Goal: Transaction & Acquisition: Purchase product/service

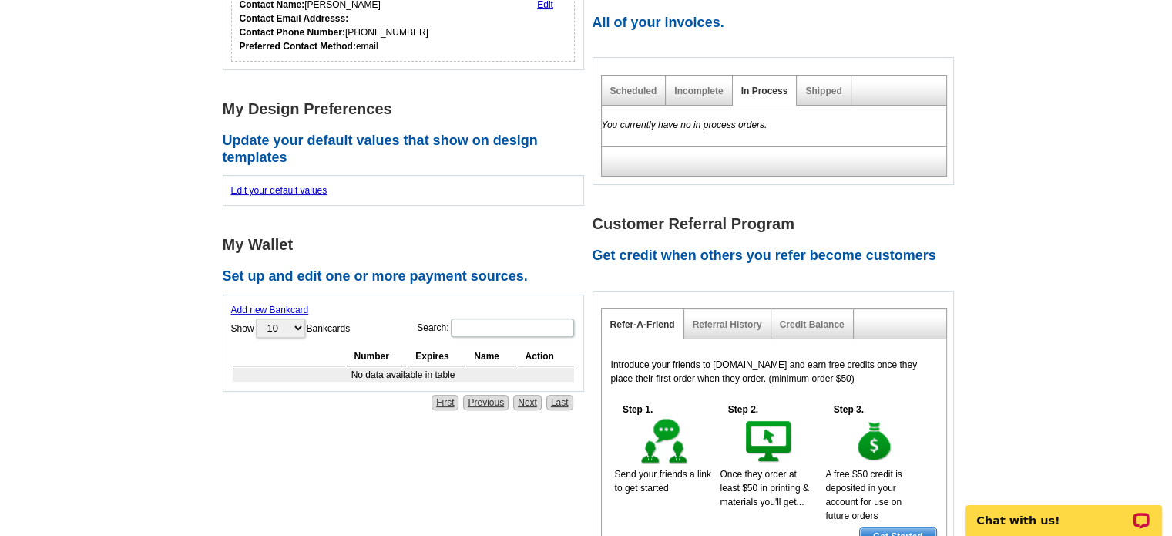
scroll to position [431, 0]
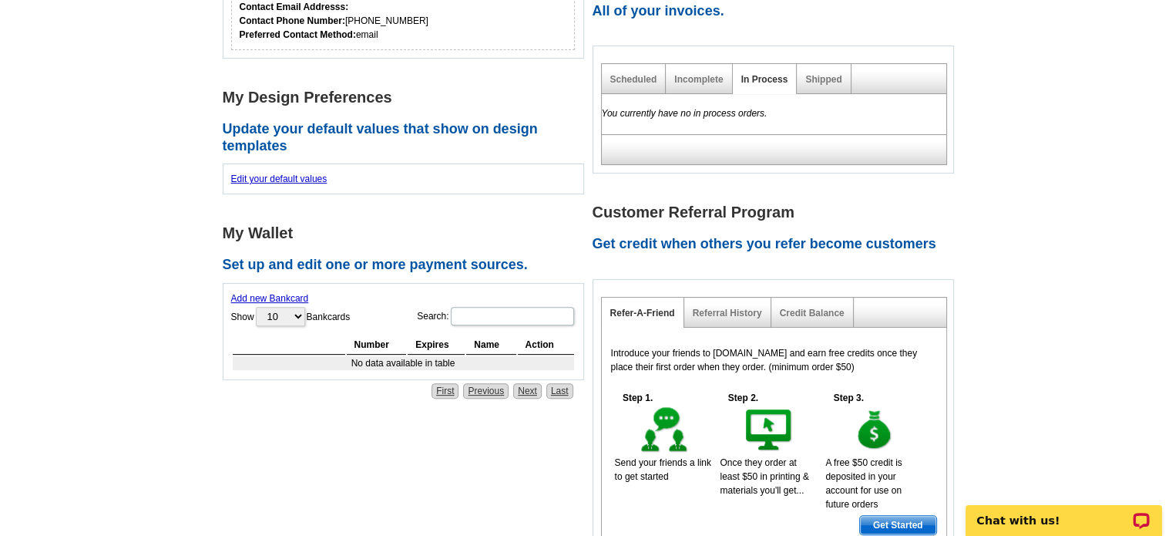
click at [299, 295] on link "Add new Bankcard" at bounding box center [270, 298] width 78 height 11
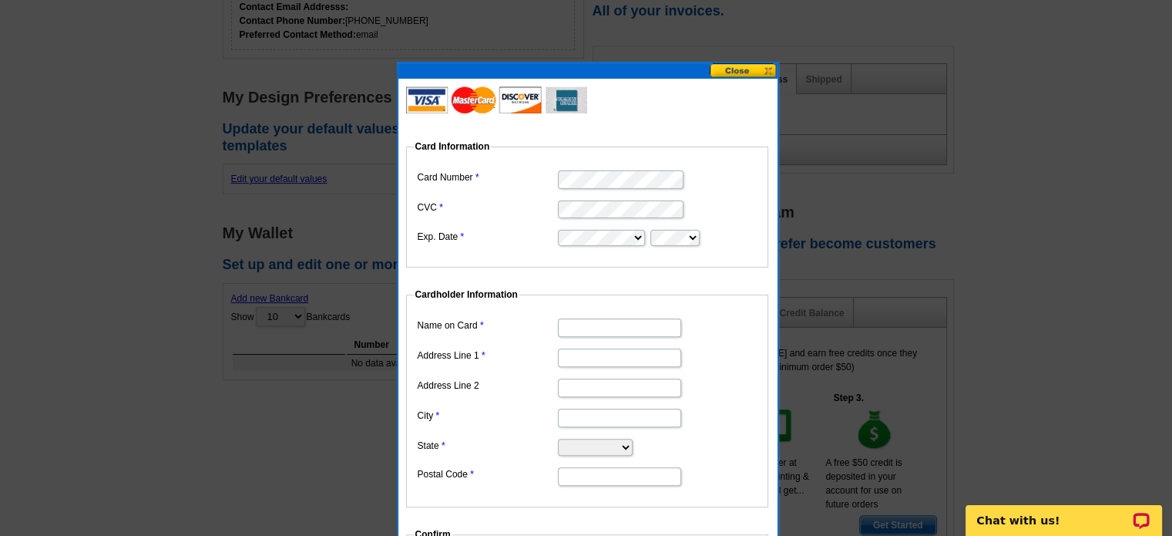
click at [578, 149] on fieldset "Card Information Card Number CVC Exp. Date" at bounding box center [587, 203] width 362 height 128
click at [654, 328] on input "Name on Card" at bounding box center [619, 327] width 123 height 18
type input "[PERSON_NAME]"
type input "[STREET_ADDRESS][PERSON_NAME]"
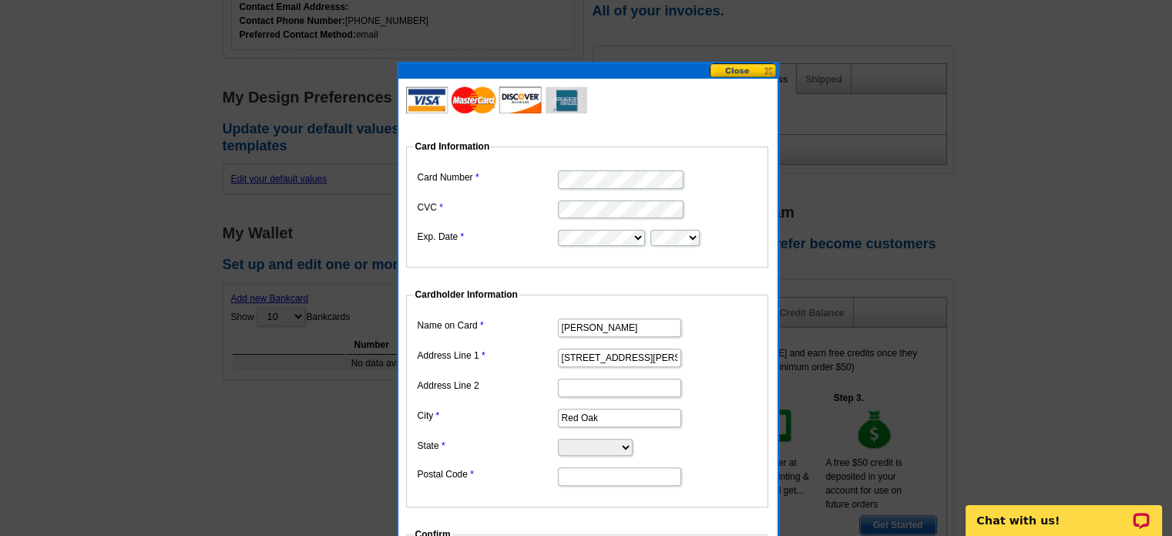
type input "Red Oak"
select select "TX"
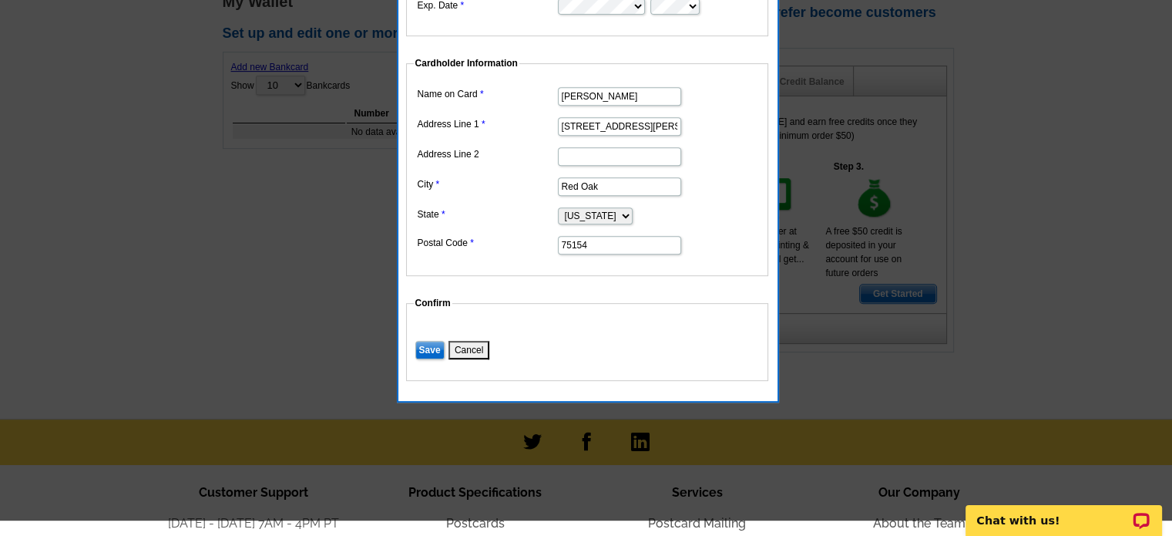
scroll to position [667, 0]
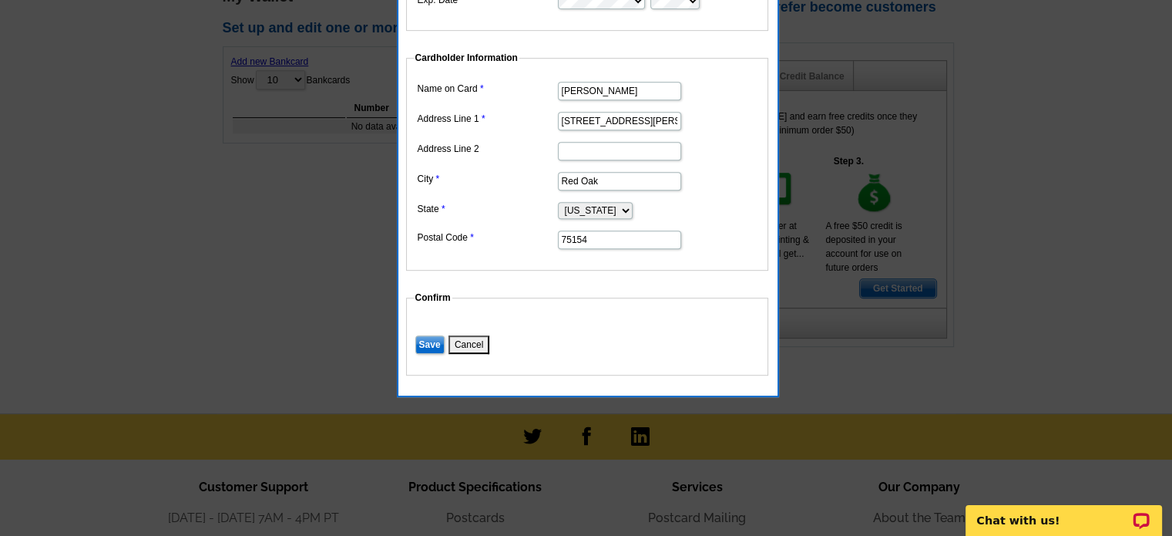
type input "75154"
click at [436, 338] on input "Save" at bounding box center [429, 344] width 29 height 18
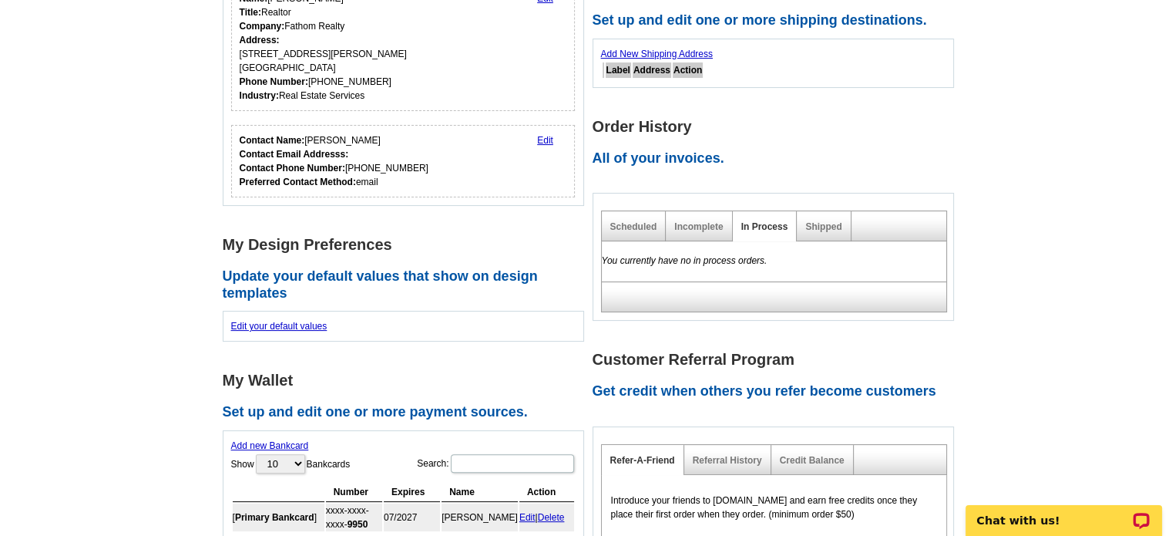
scroll to position [266, 0]
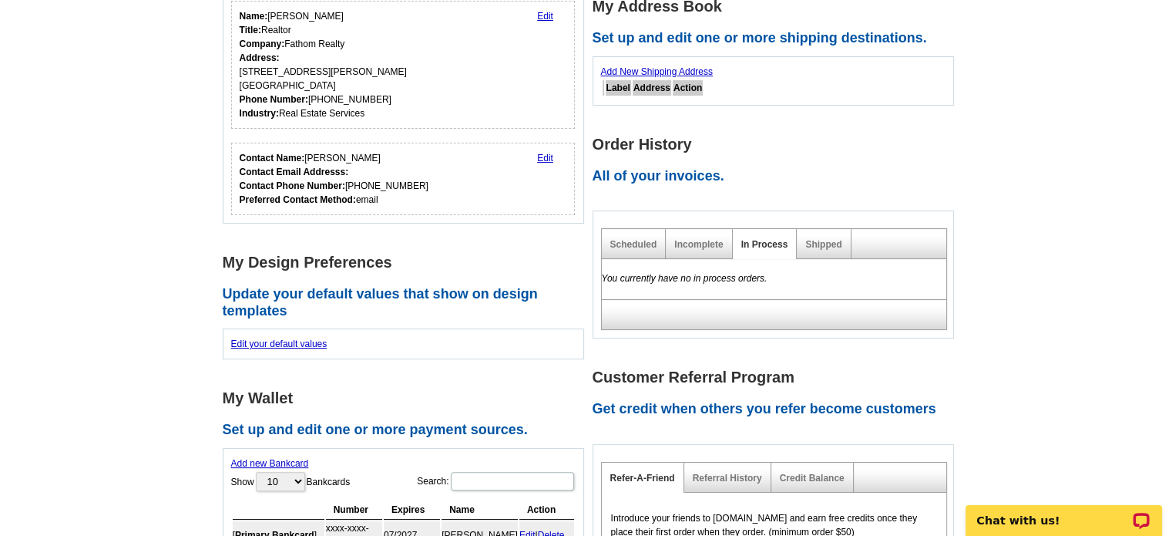
click at [697, 250] on div "Incomplete" at bounding box center [699, 244] width 66 height 30
click at [693, 243] on link "Incomplete" at bounding box center [698, 244] width 49 height 11
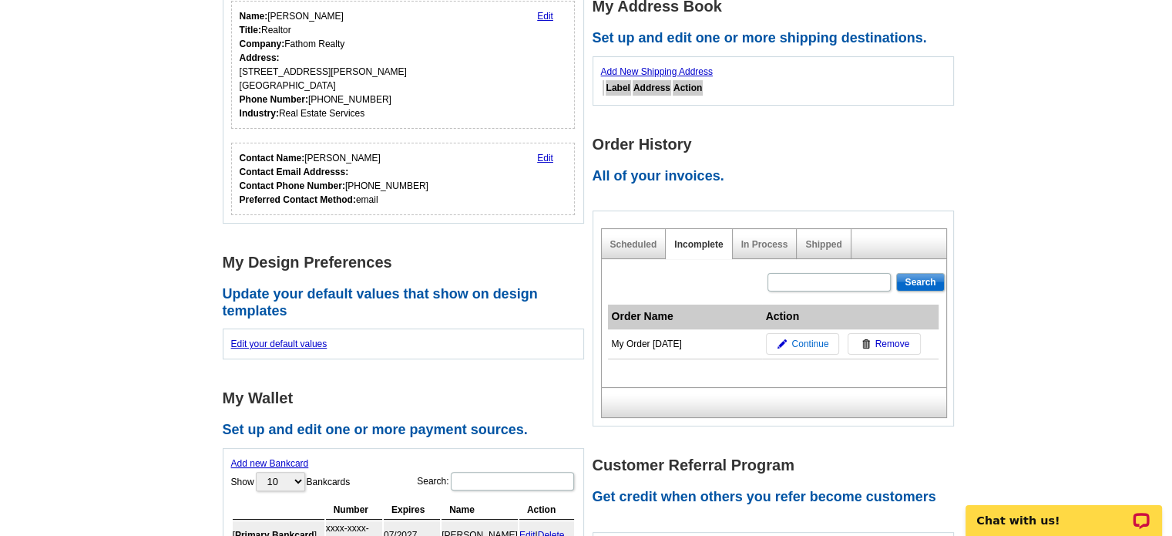
click at [786, 344] on img at bounding box center [782, 343] width 9 height 9
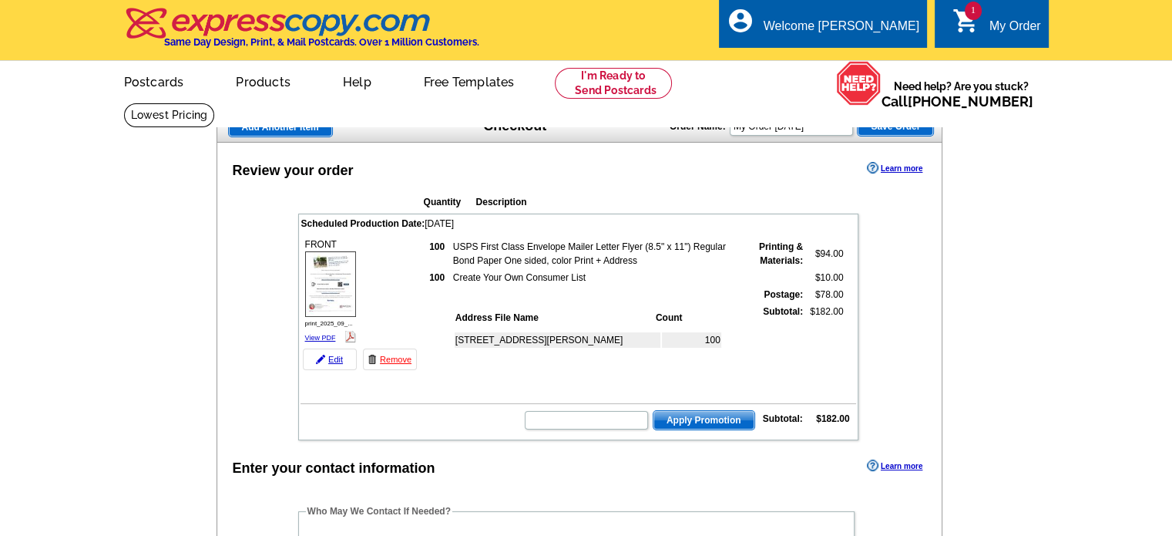
scroll to position [164, 0]
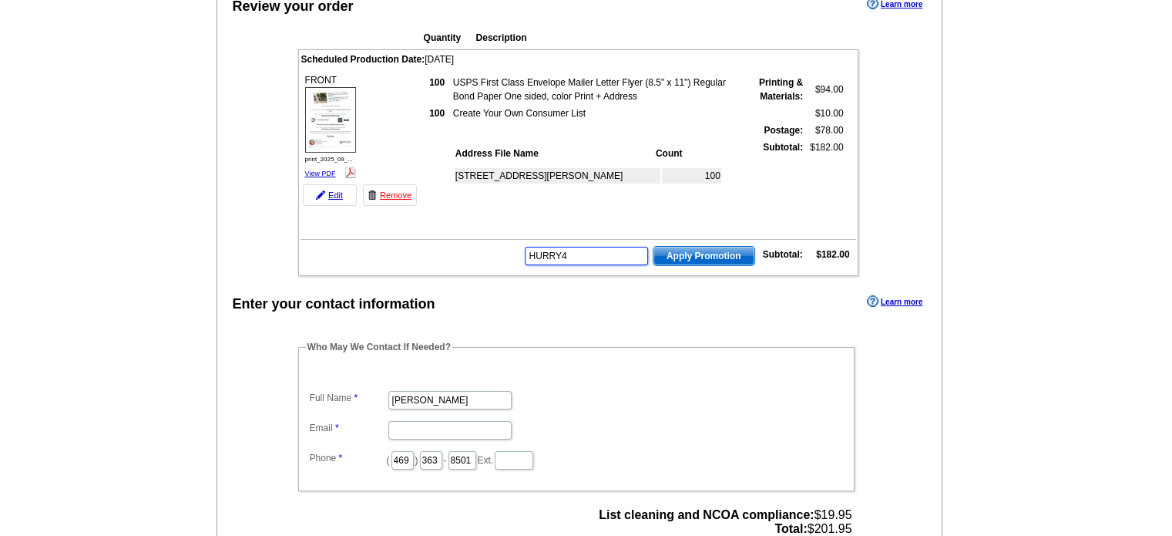
type input "HURRY40"
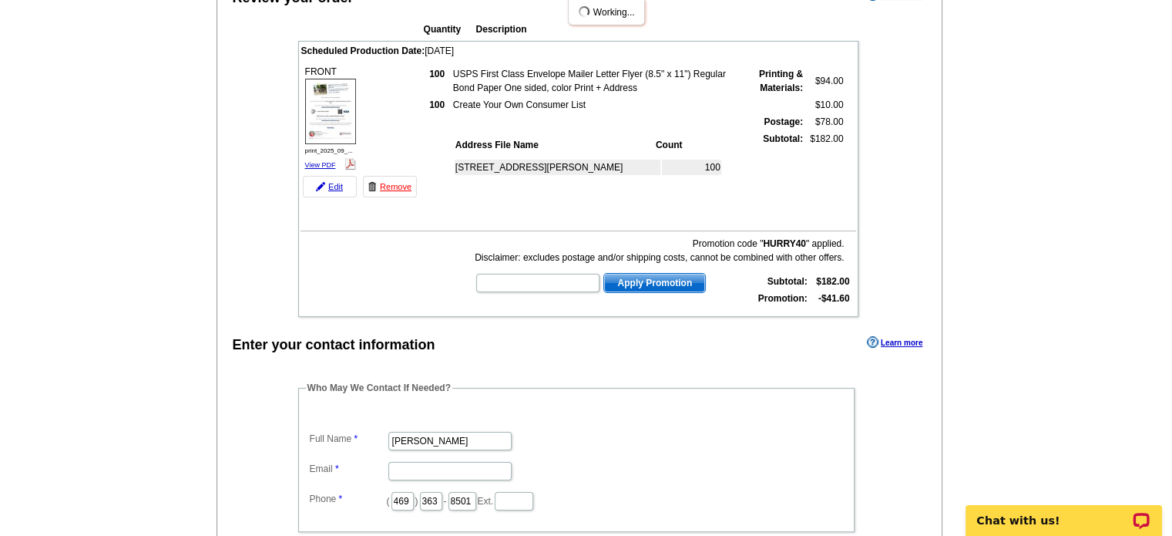
scroll to position [176, 0]
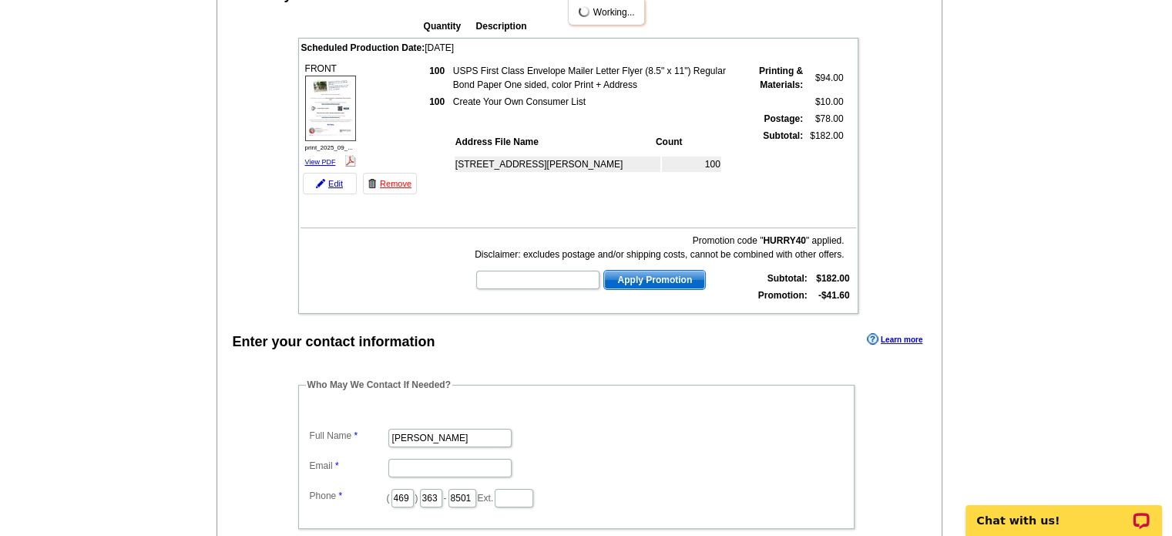
drag, startPoint x: 1179, startPoint y: 164, endPoint x: 1183, endPoint y: 227, distance: 63.3
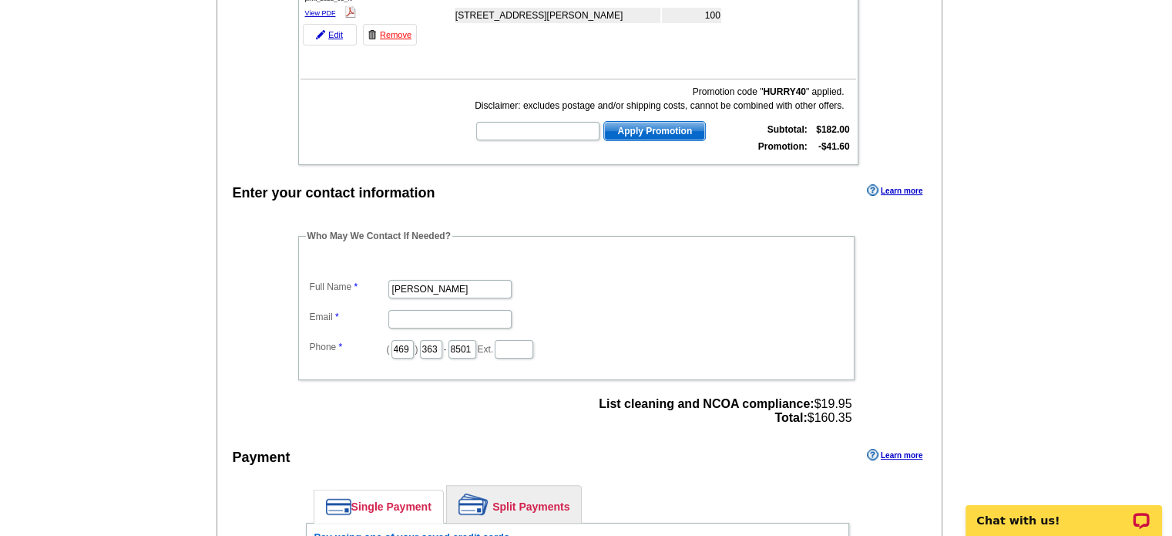
scroll to position [328, 0]
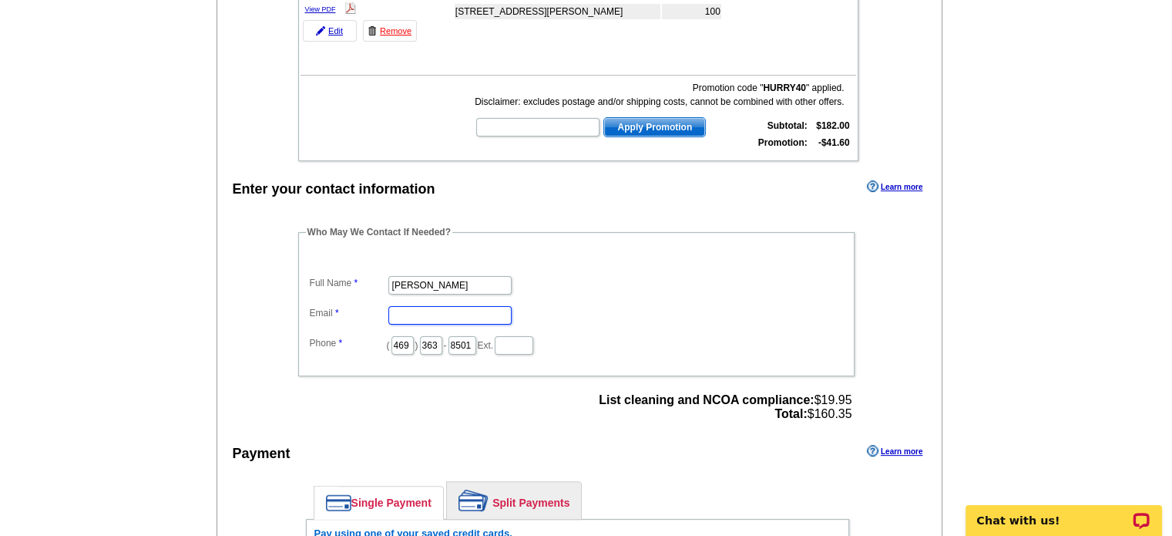
click at [475, 314] on input "Email" at bounding box center [449, 315] width 123 height 18
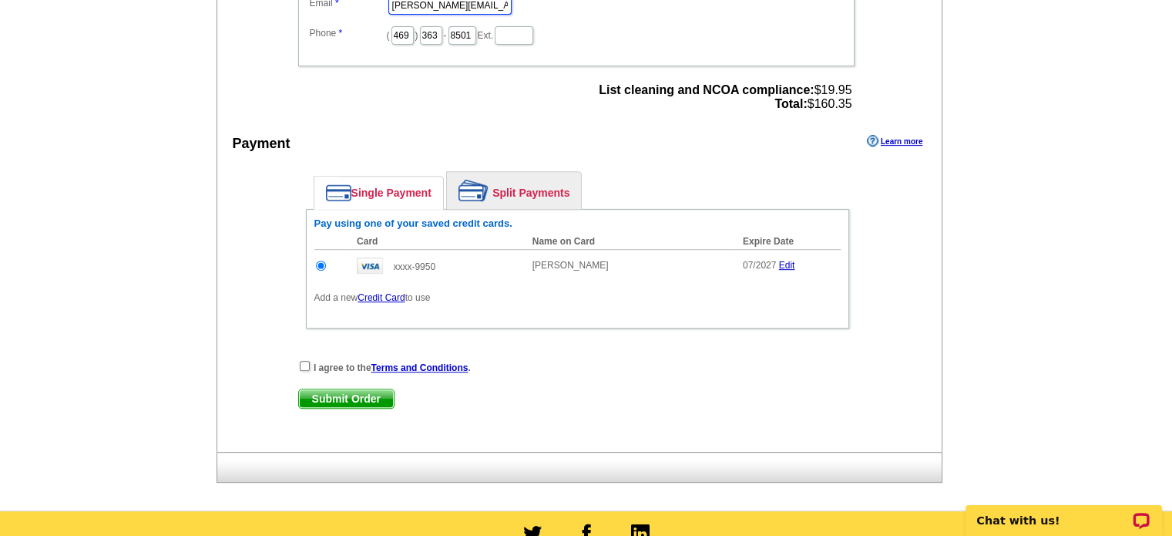
scroll to position [642, 0]
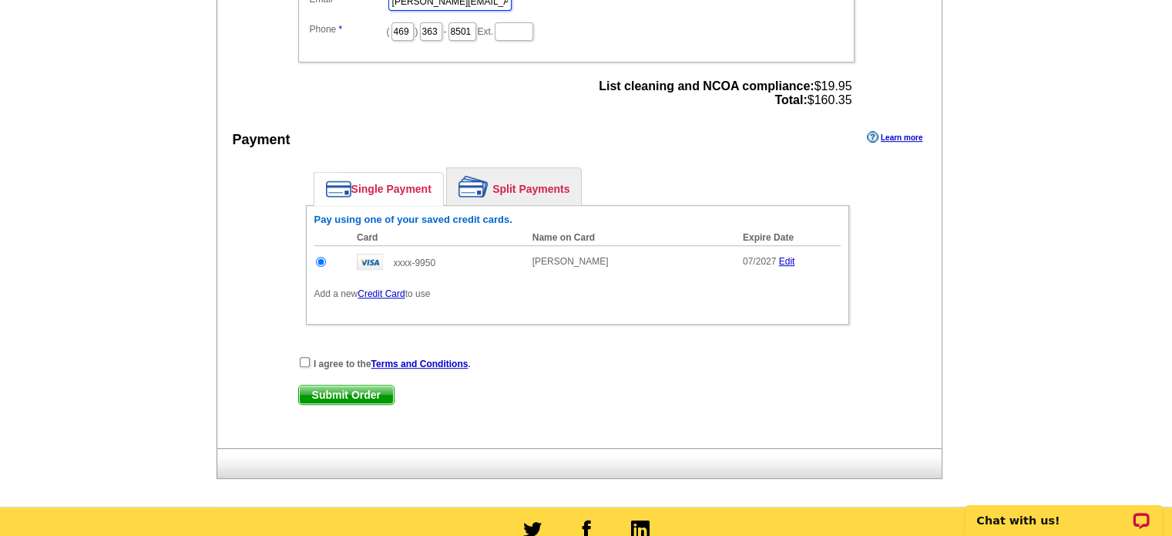
type input "[PERSON_NAME][EMAIL_ADDRESS][DOMAIN_NAME]"
click at [305, 357] on input "checkbox" at bounding box center [305, 362] width 10 height 10
checkbox input "true"
click at [335, 385] on span "Submit Order" at bounding box center [346, 394] width 95 height 18
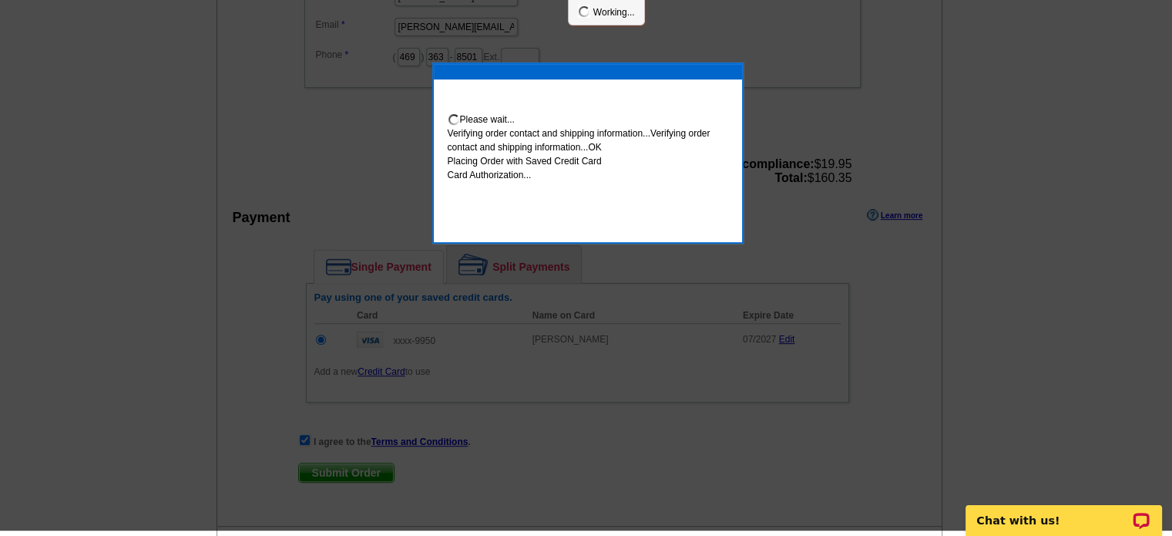
scroll to position [636, 0]
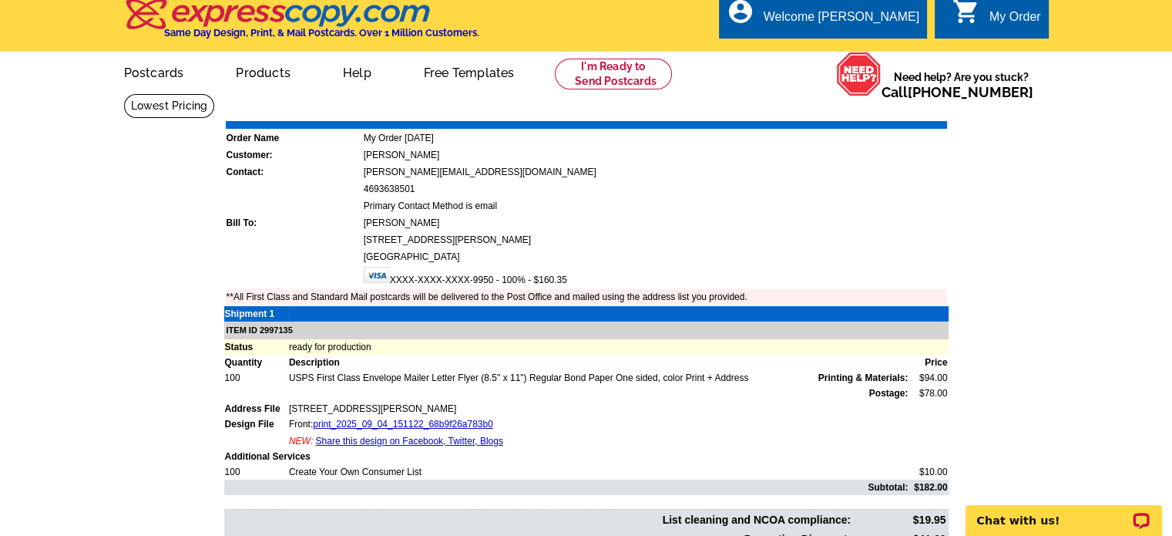
scroll to position [7, 0]
